Goal: Find specific page/section: Find specific page/section

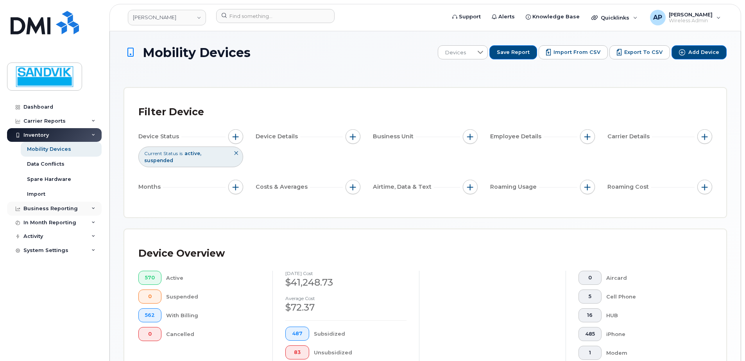
scroll to position [211, 0]
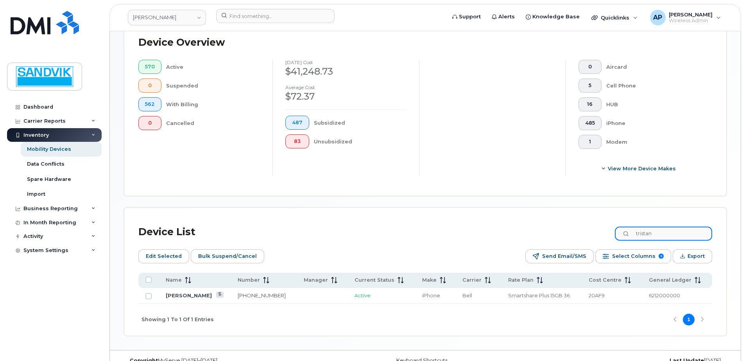
drag, startPoint x: 665, startPoint y: 236, endPoint x: 546, endPoint y: 229, distance: 119.0
click at [546, 229] on div "Device List [PERSON_NAME]" at bounding box center [425, 232] width 574 height 20
type input "ricci"
click at [238, 296] on link "[PHONE_NUMBER]" at bounding box center [262, 295] width 48 height 6
